Goal: Information Seeking & Learning: Compare options

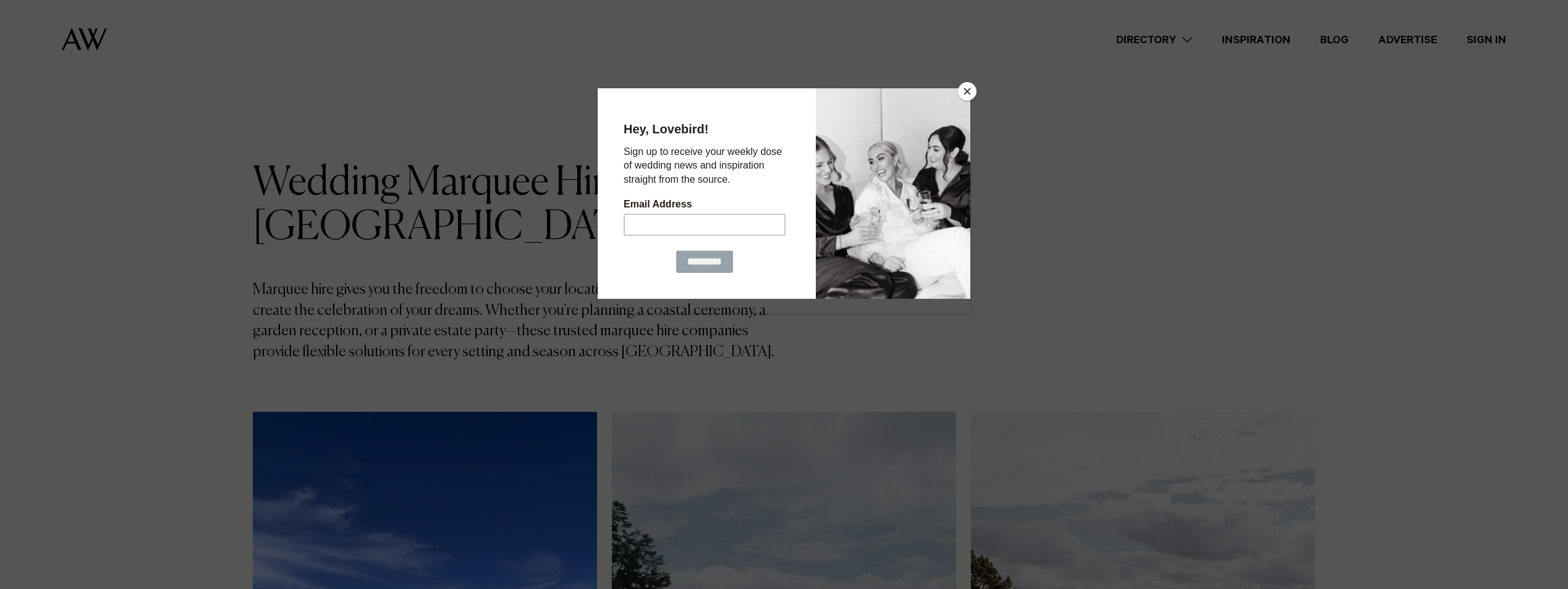
click at [969, 87] on button "Close" at bounding box center [967, 91] width 19 height 19
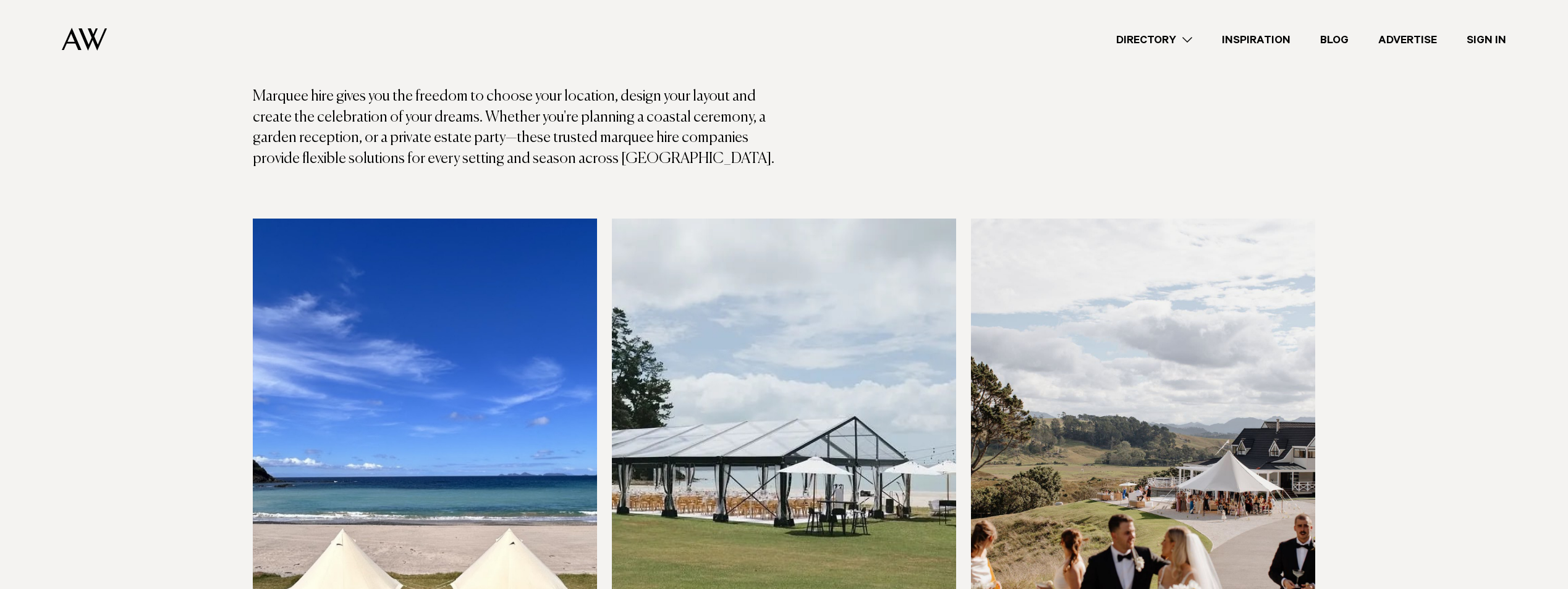
scroll to position [62, 0]
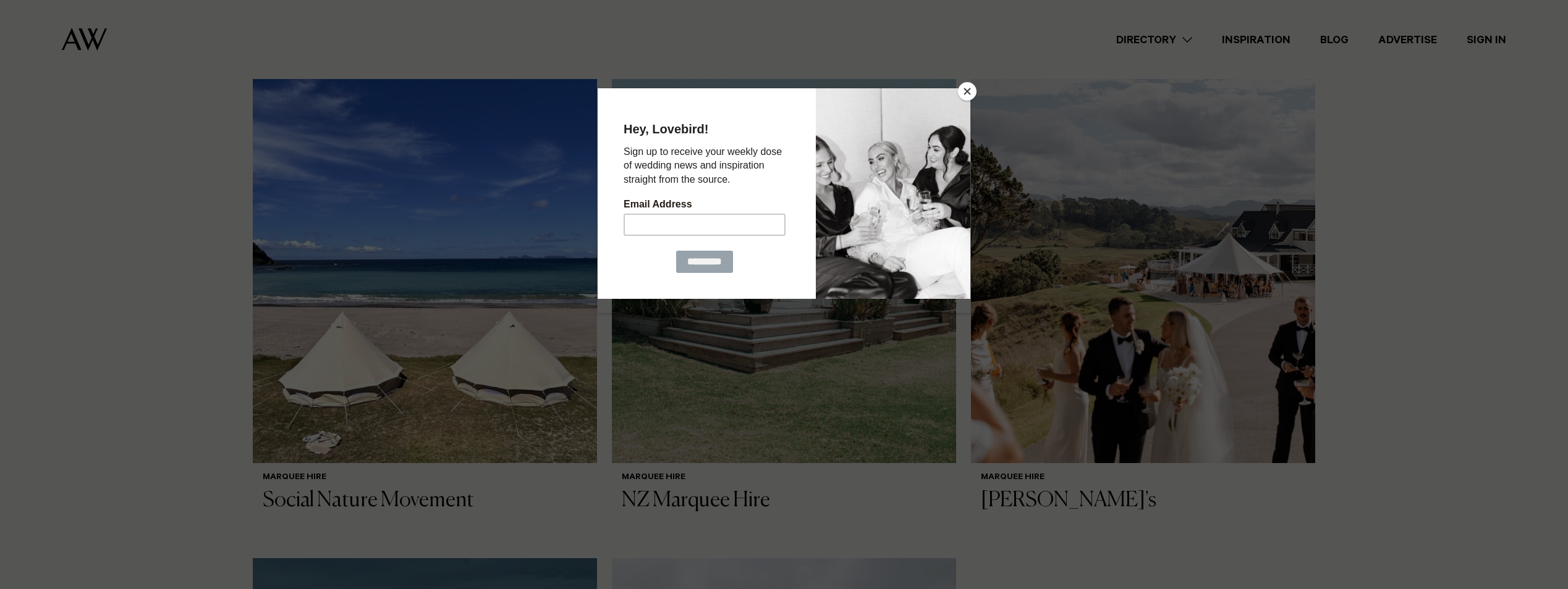
scroll to position [432, 0]
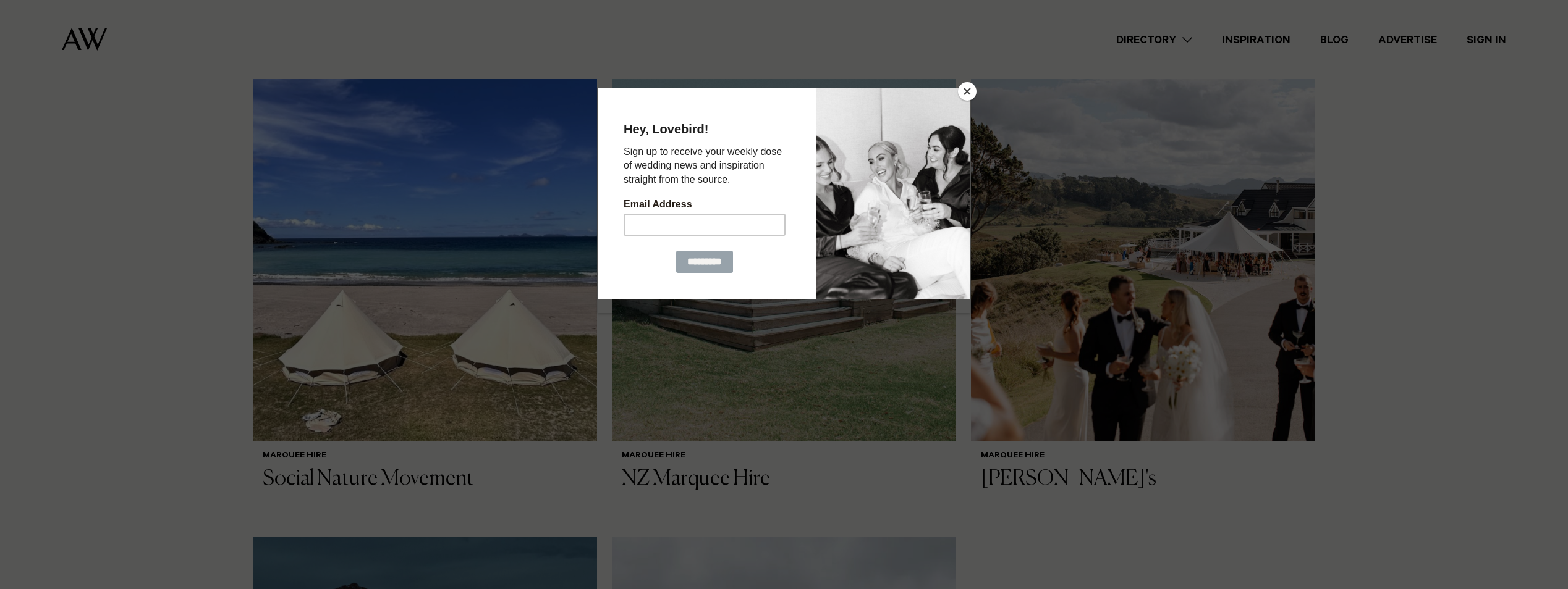
click at [967, 88] on button "Close" at bounding box center [967, 91] width 19 height 19
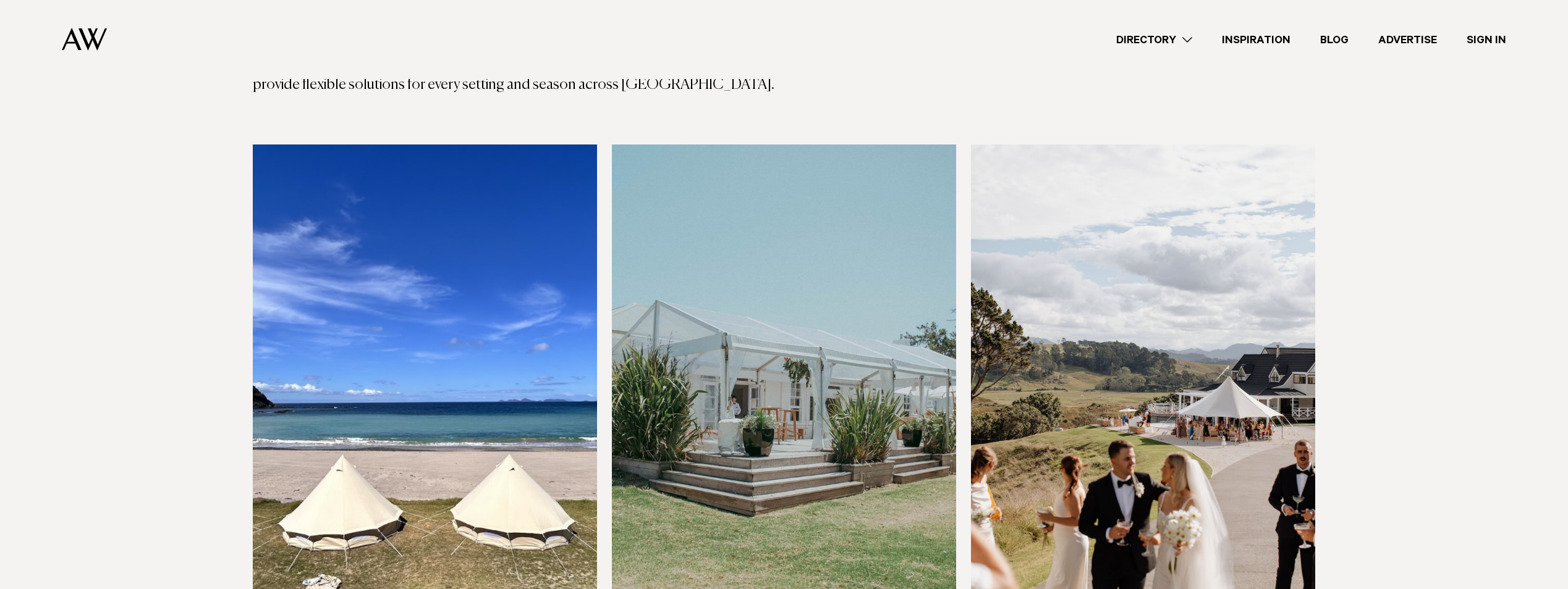
scroll to position [247, 0]
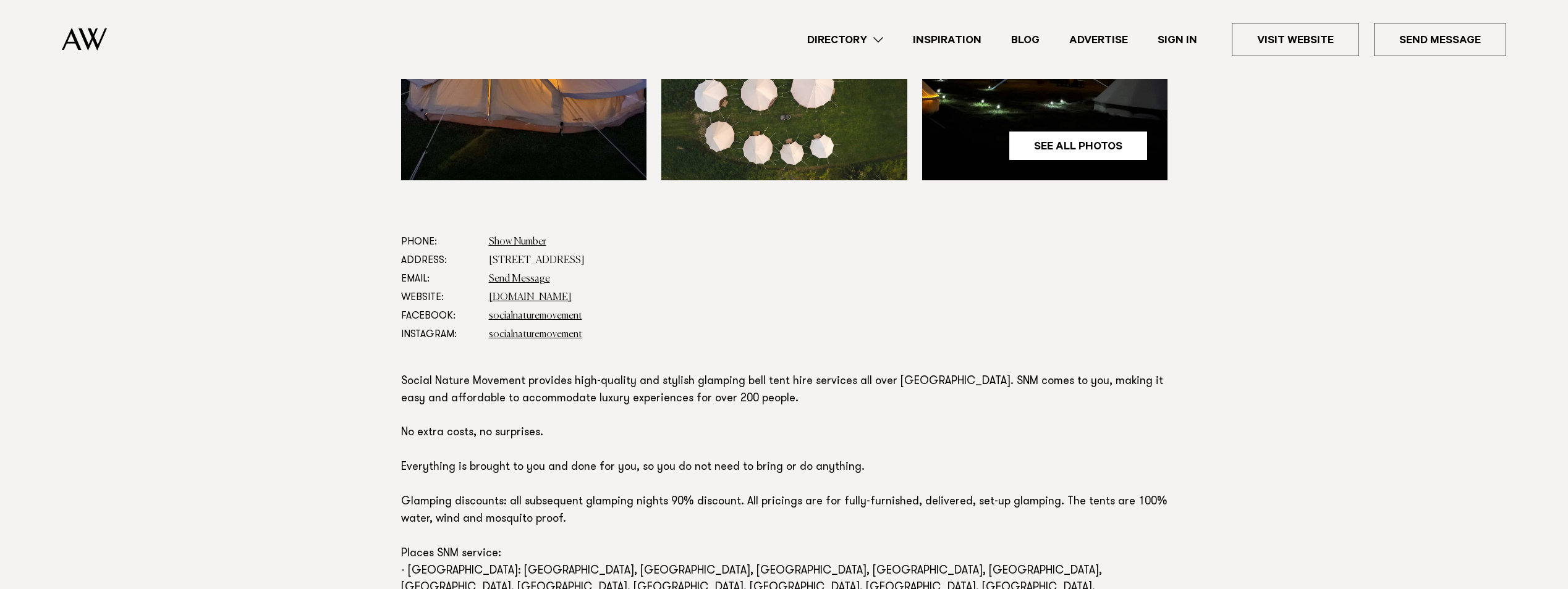
scroll to position [556, 0]
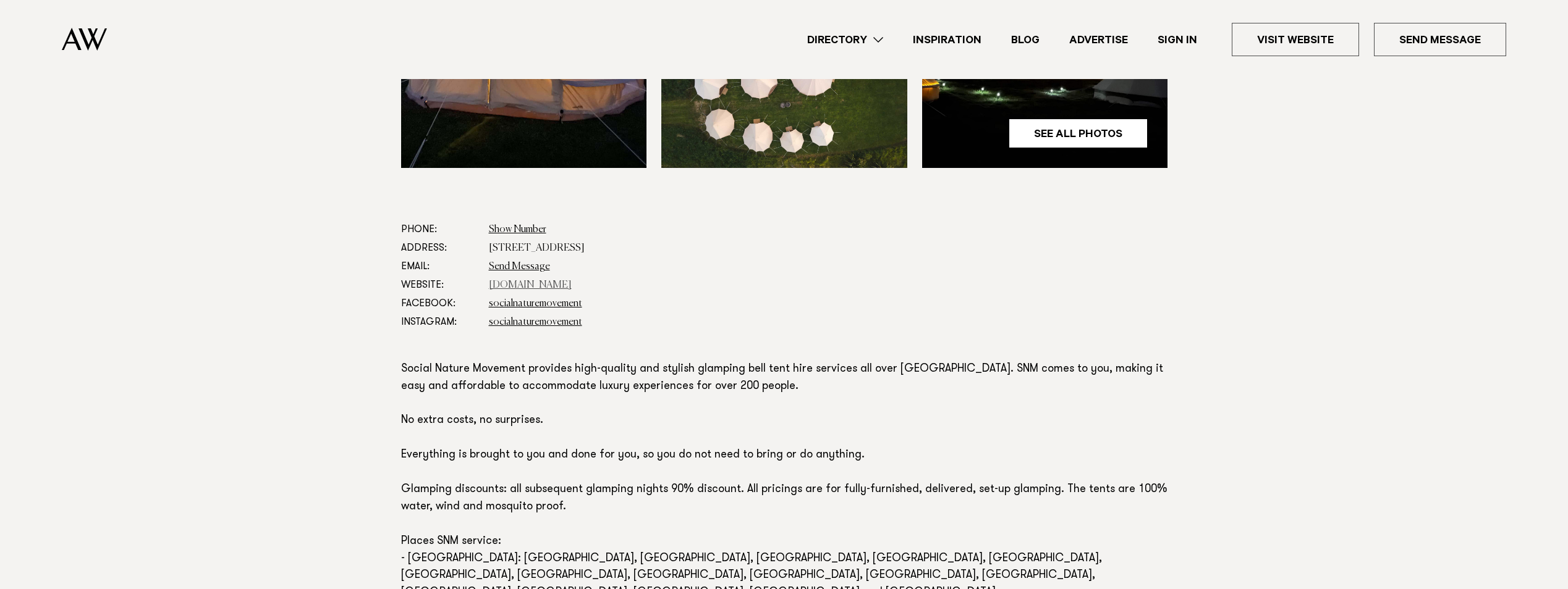
click at [551, 284] on link "socialnaturemovement.nz" at bounding box center [530, 285] width 83 height 10
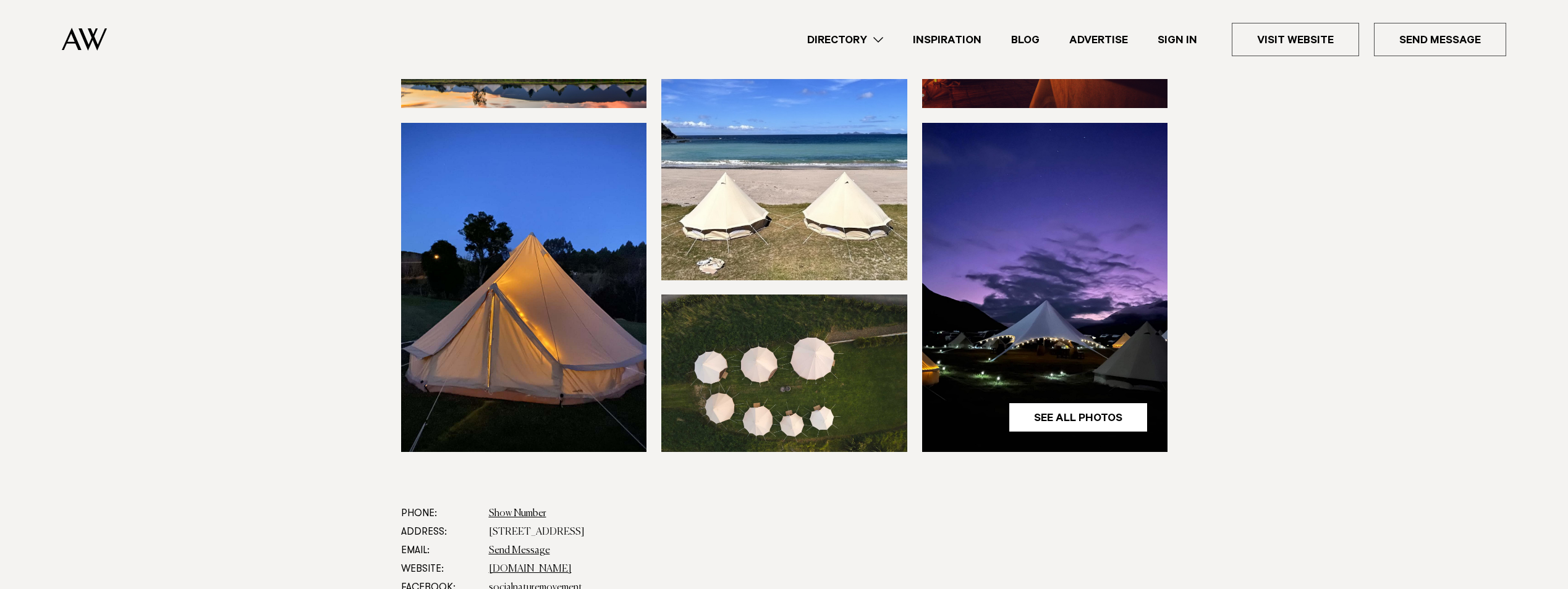
scroll to position [186, 0]
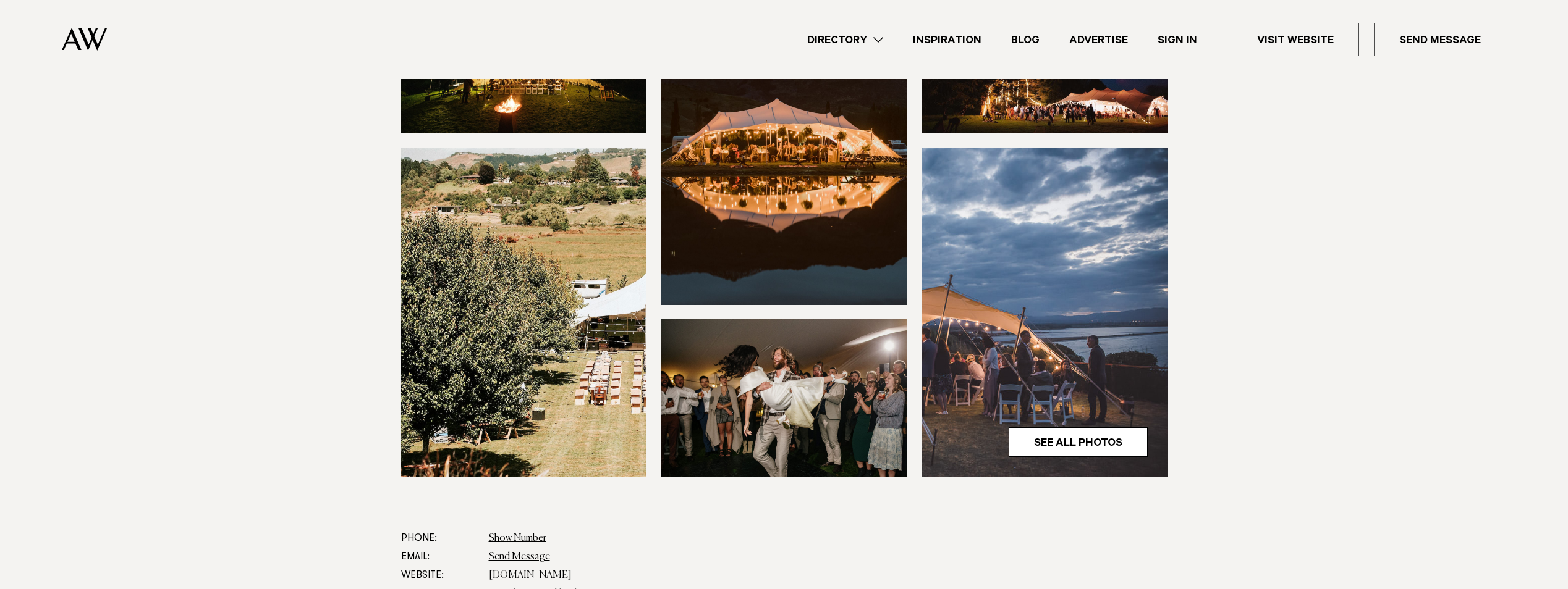
scroll to position [309, 0]
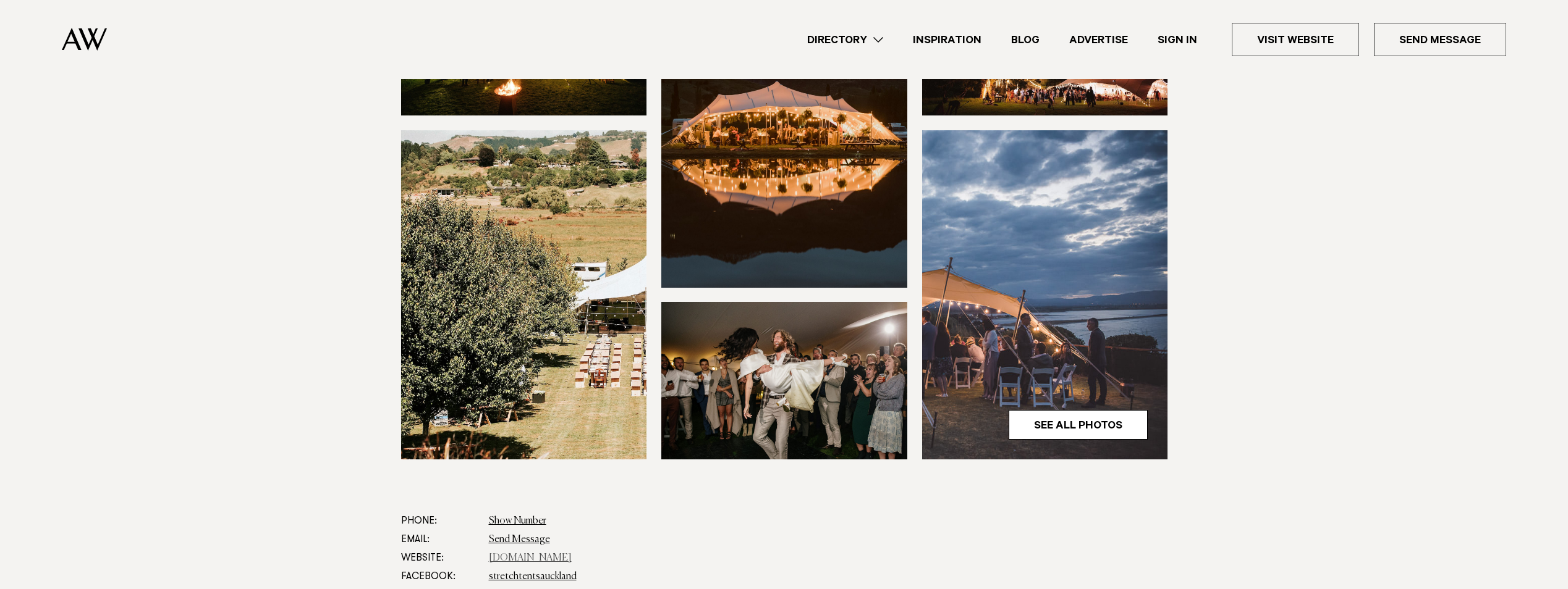
click at [550, 553] on link "[DOMAIN_NAME]" at bounding box center [530, 558] width 83 height 10
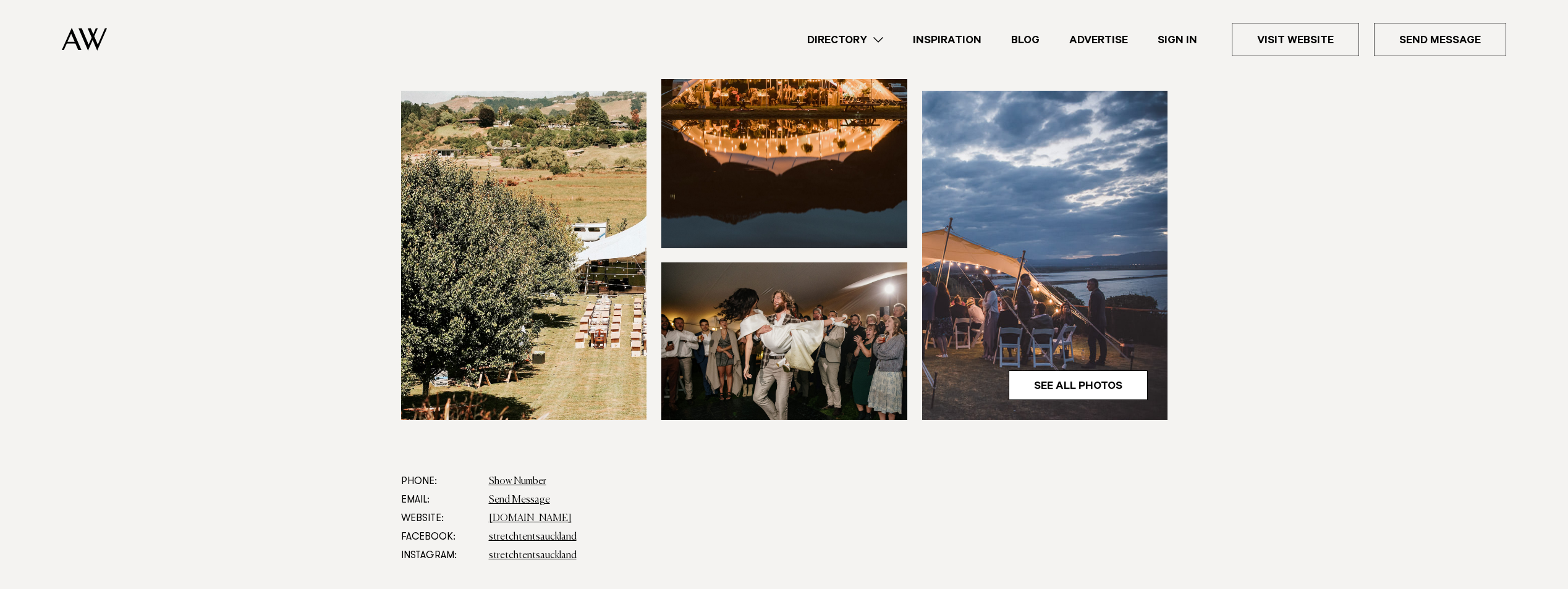
scroll to position [0, 0]
